Goal: Task Accomplishment & Management: Manage account settings

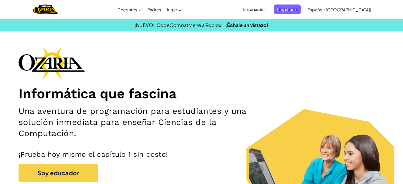
click at [265, 10] on font "Iniciar sesión" at bounding box center [254, 9] width 22 height 5
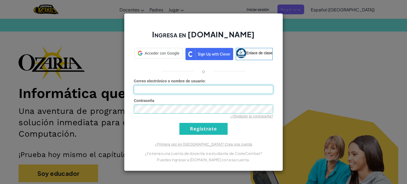
type input "[EMAIL_ADDRESS][DOMAIN_NAME]"
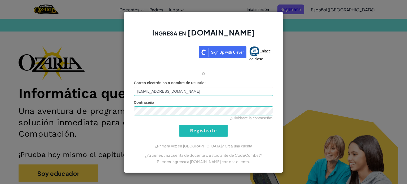
click at [321, 46] on div "Ingresa en [DOMAIN_NAME] Enlace de clase o Error desconocido. Correo electrónic…" at bounding box center [203, 92] width 407 height 184
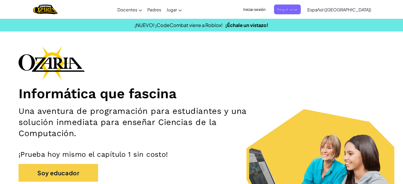
click at [265, 10] on font "Iniciar sesión" at bounding box center [254, 9] width 22 height 5
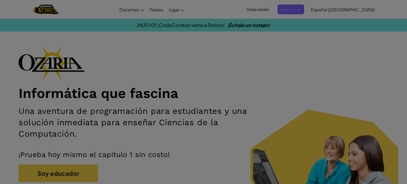
type input "[EMAIL_ADDRESS][DOMAIN_NAME]"
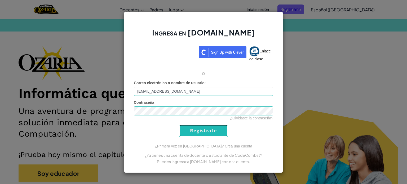
click at [195, 134] on input "Regístrate" at bounding box center [203, 131] width 48 height 12
